Goal: Find specific page/section: Find specific page/section

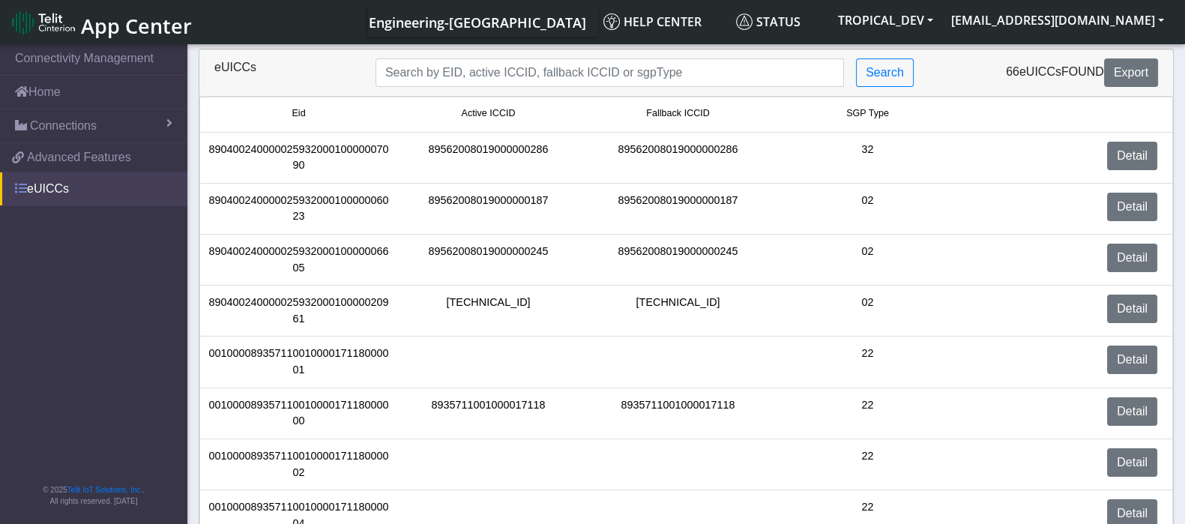
click at [56, 188] on link "eUICCs" at bounding box center [93, 188] width 187 height 33
click at [82, 189] on link "eUICCs" at bounding box center [93, 188] width 187 height 33
click at [73, 185] on link "eUICCs" at bounding box center [93, 188] width 187 height 33
click at [28, 191] on link "eUICCs" at bounding box center [93, 188] width 187 height 33
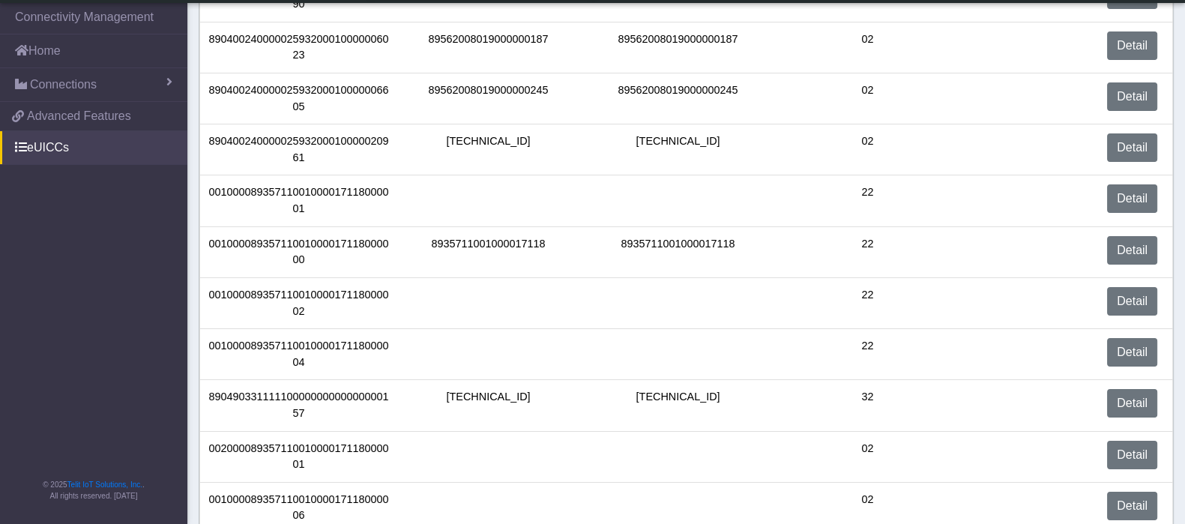
scroll to position [187, 0]
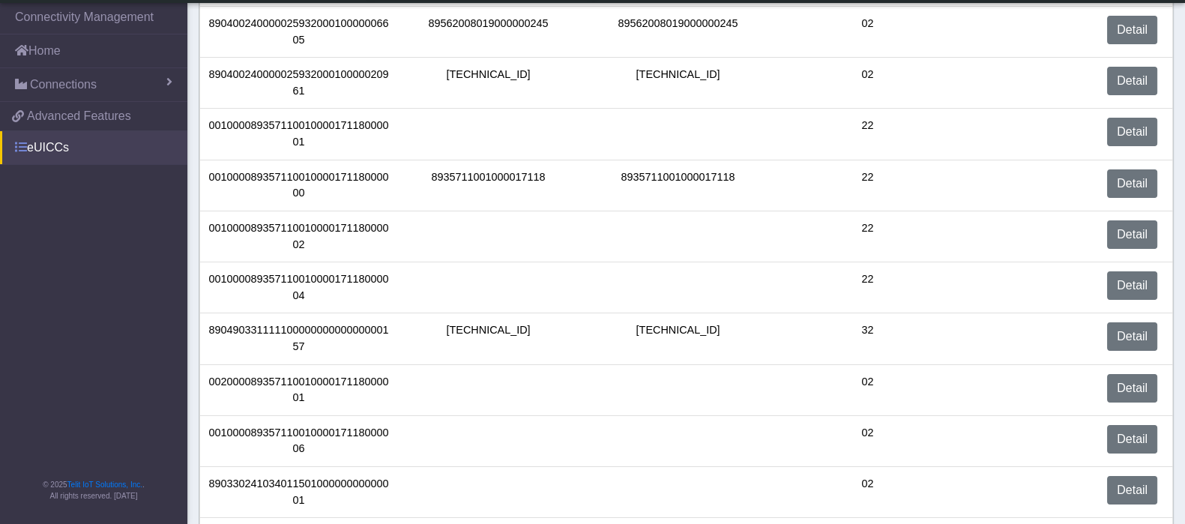
click at [56, 144] on link "eUICCs" at bounding box center [93, 147] width 187 height 33
